Goal: Task Accomplishment & Management: Manage account settings

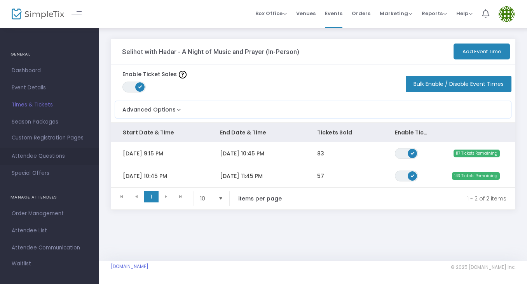
click at [35, 152] on span "Attendee Questions" at bounding box center [50, 156] width 76 height 10
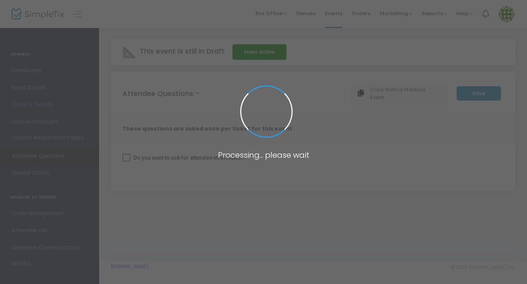
checkbox input "true"
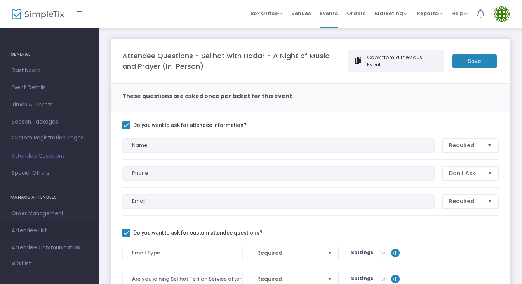
click at [30, 230] on span "Attendee List" at bounding box center [50, 231] width 76 height 10
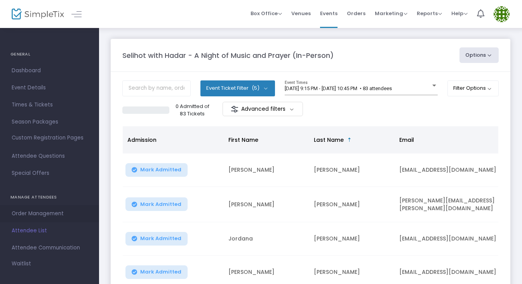
click at [35, 217] on span "Order Management" at bounding box center [50, 214] width 76 height 10
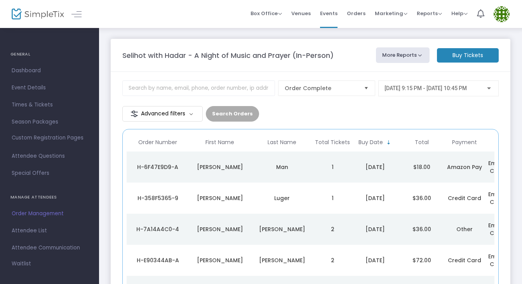
scroll to position [0, 28]
